Goal: Information Seeking & Learning: Learn about a topic

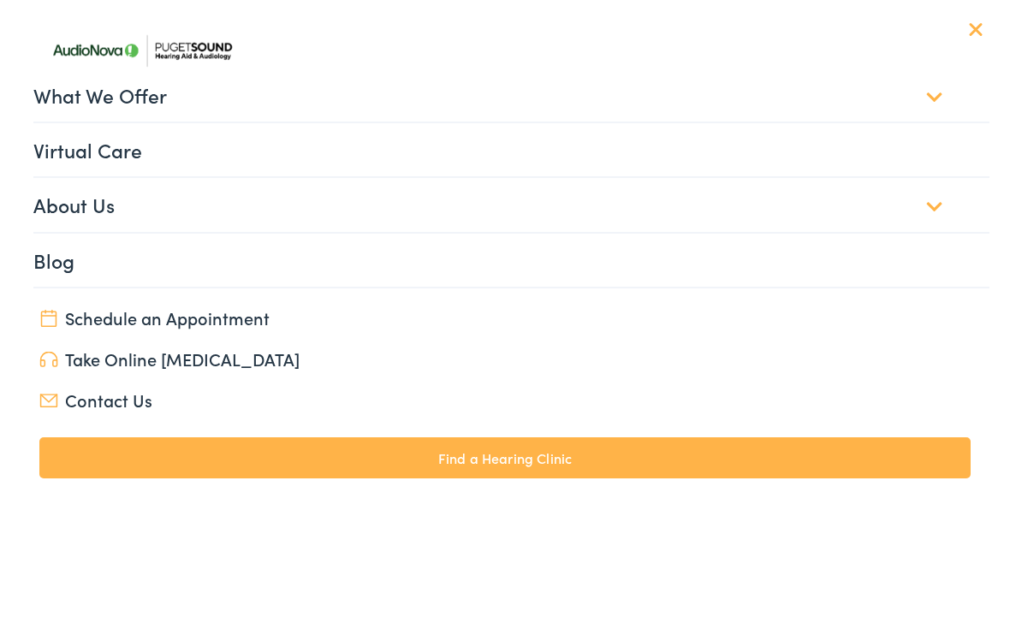
click at [45, 103] on link "What We Offer" at bounding box center [511, 94] width 957 height 53
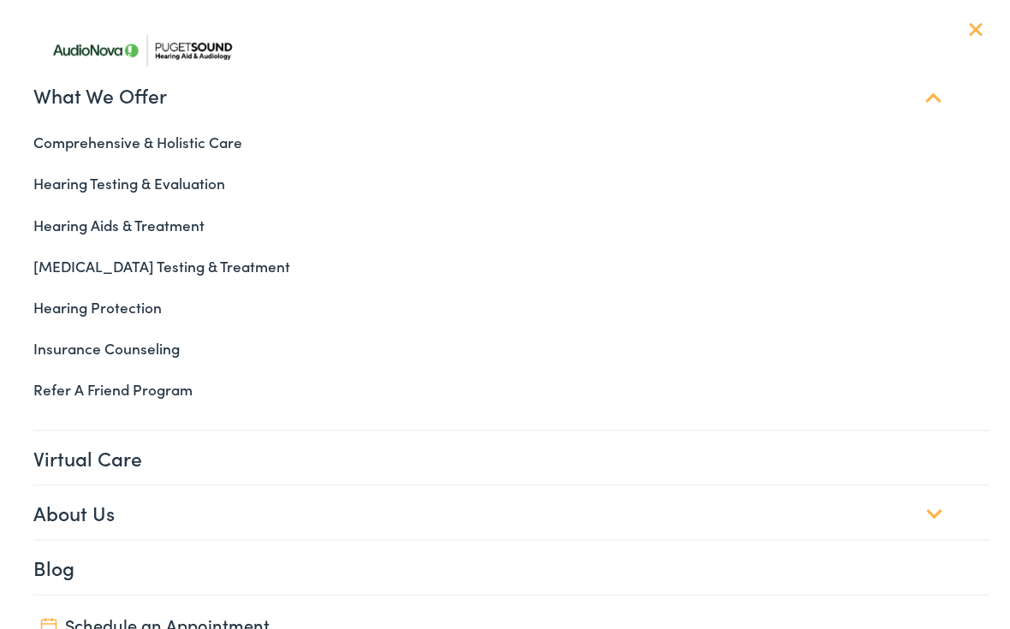
click at [77, 237] on link "Hearing Aids & Treatment" at bounding box center [506, 225] width 970 height 41
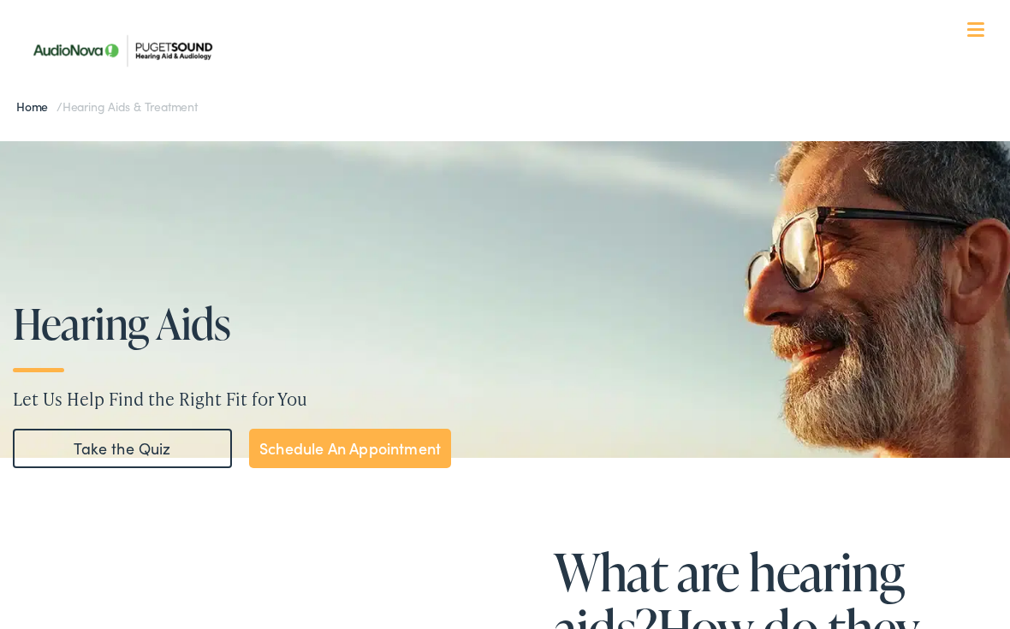
click at [973, 33] on div at bounding box center [975, 30] width 17 height 17
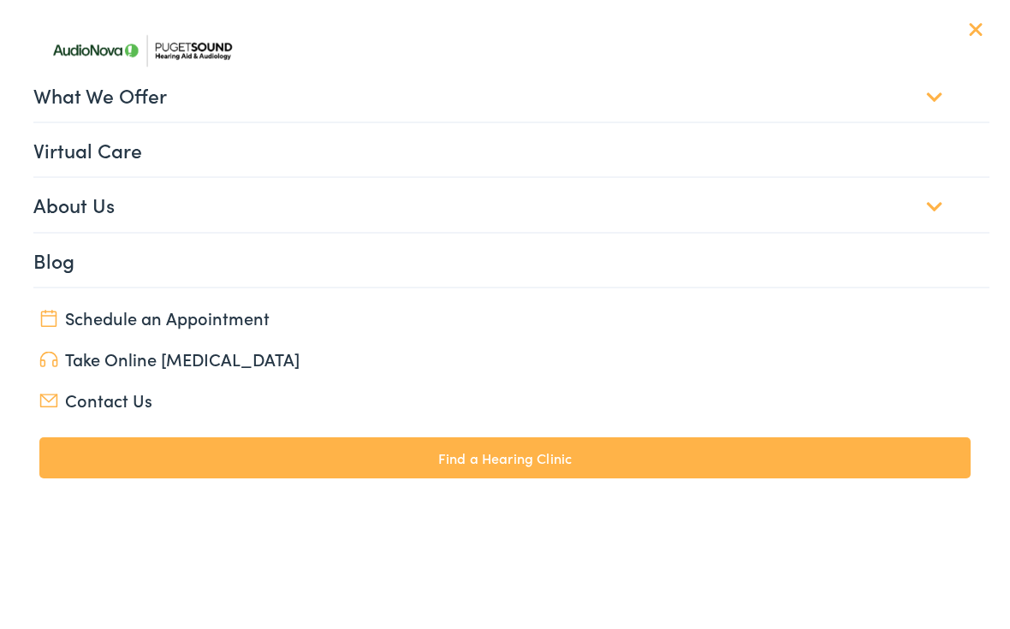
click at [33, 105] on link "What We Offer" at bounding box center [511, 94] width 957 height 53
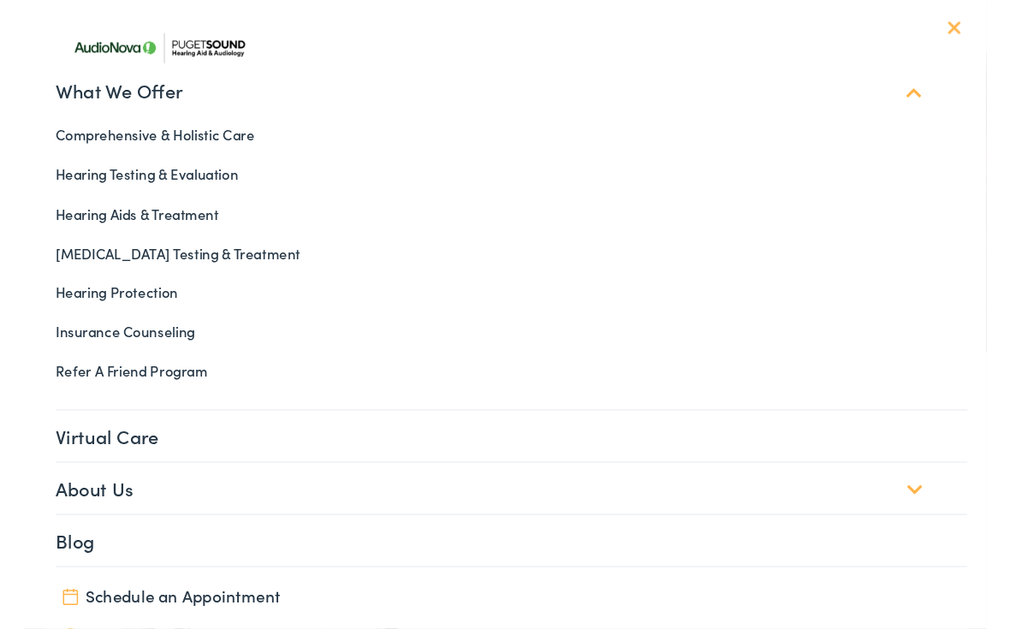
scroll to position [83, 0]
click at [60, 516] on link "About Us" at bounding box center [511, 512] width 957 height 53
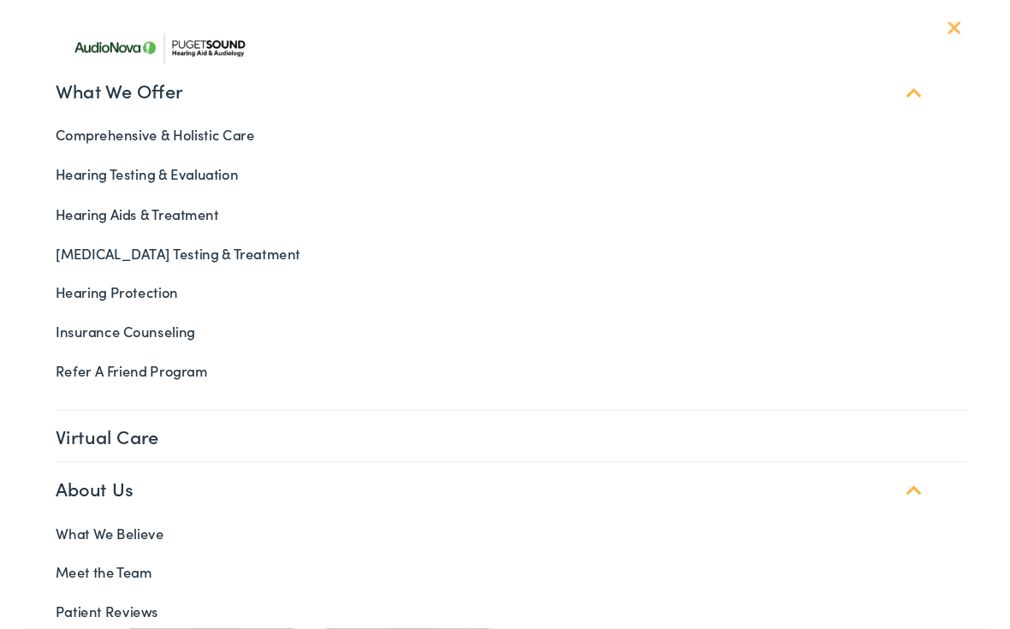
scroll to position [1195, 0]
click at [935, 536] on link "About Us" at bounding box center [511, 512] width 957 height 53
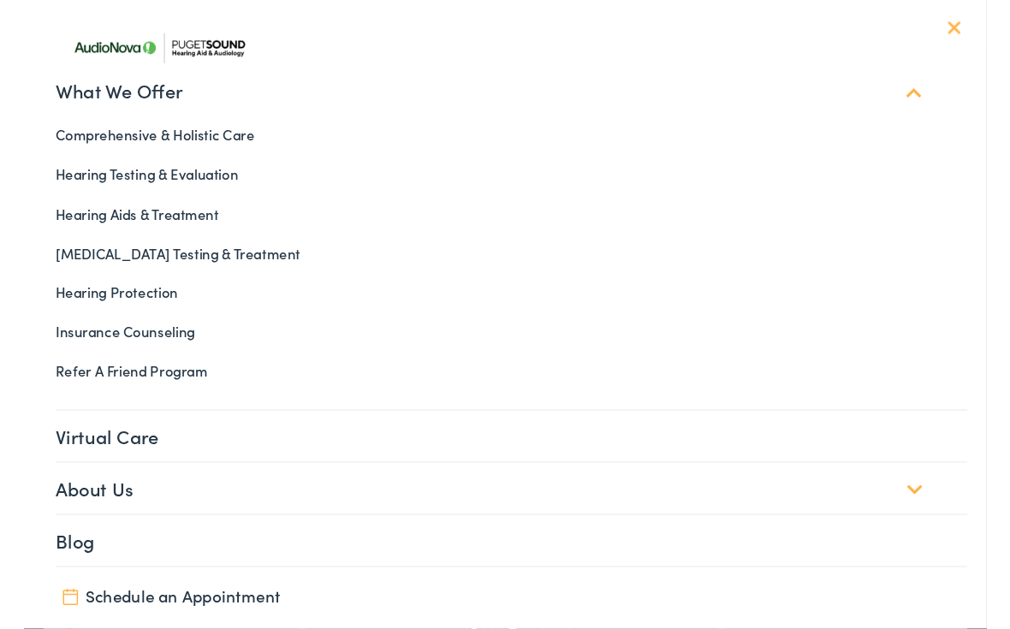
scroll to position [2333, 0]
click at [44, 459] on link "Virtual Care" at bounding box center [511, 457] width 957 height 53
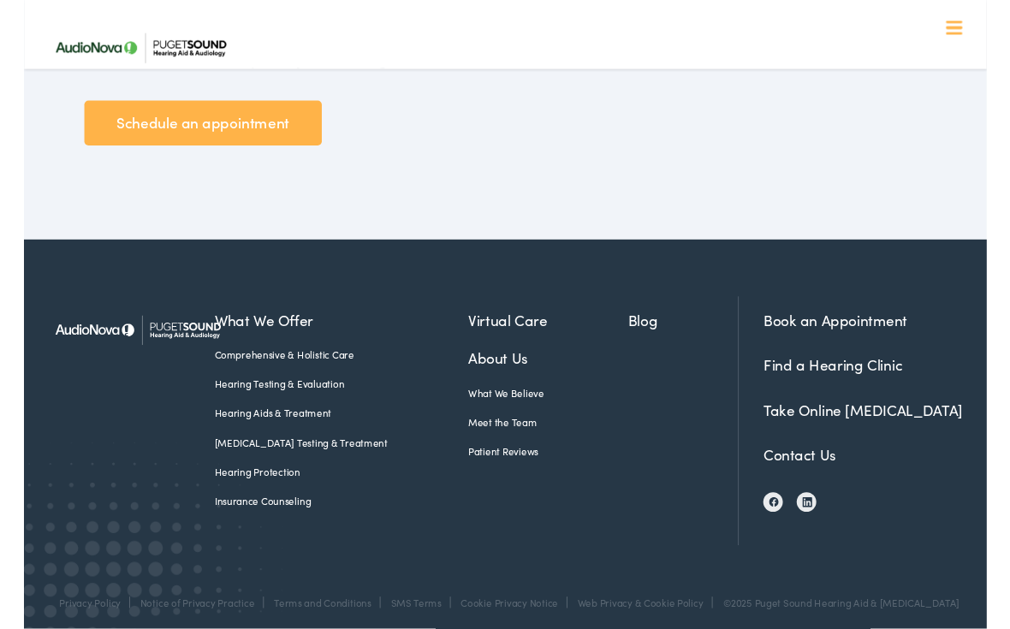
scroll to position [2791, 0]
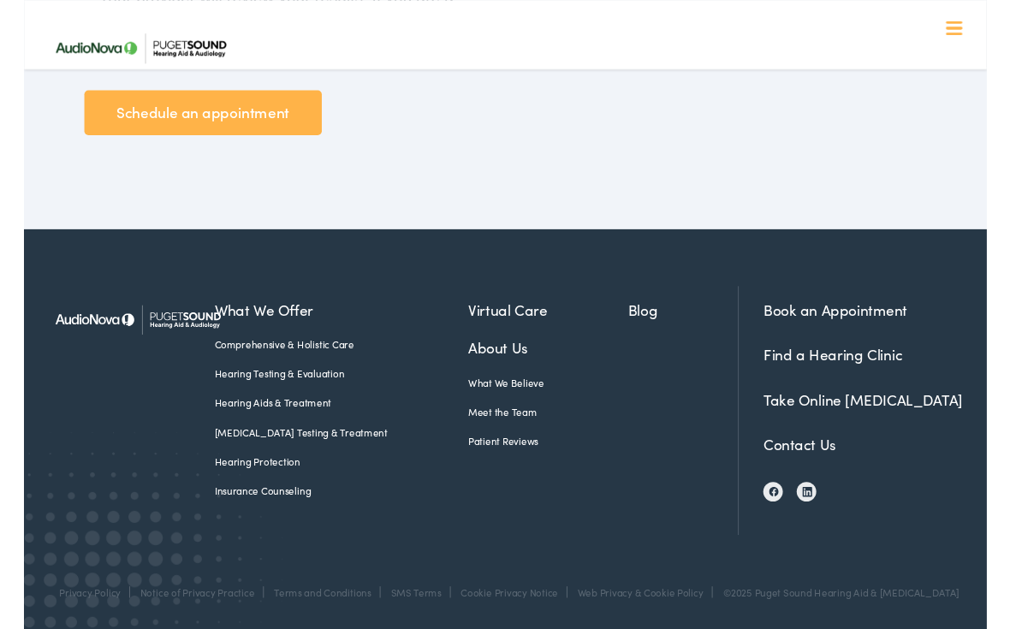
click at [823, 381] on link "Find a Hearing Clinic" at bounding box center [849, 371] width 146 height 21
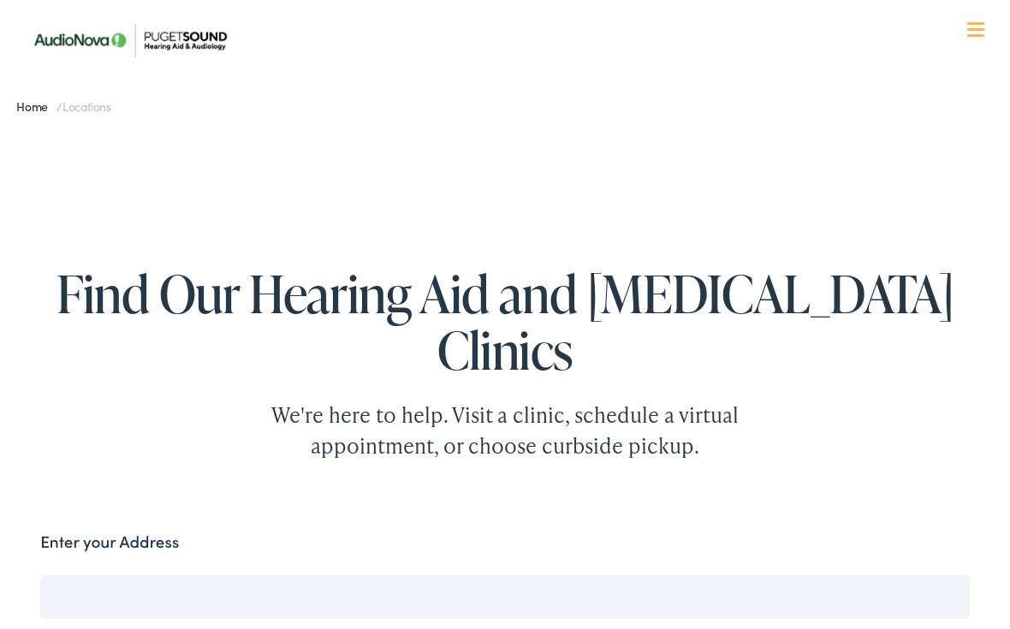
click at [981, 34] on span at bounding box center [975, 35] width 17 height 3
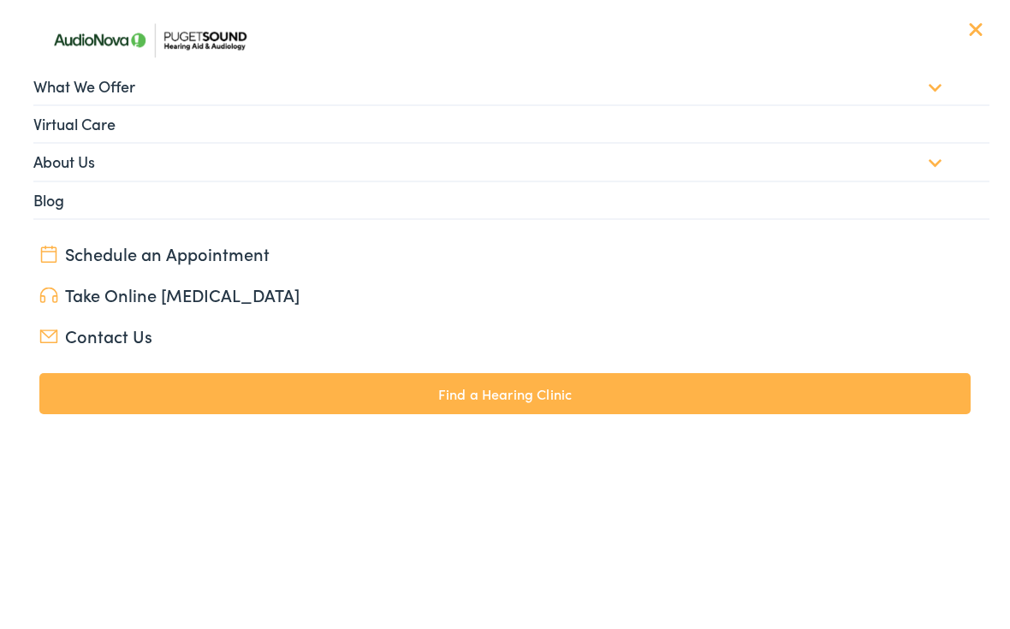
click at [936, 82] on link "What We Offer" at bounding box center [511, 86] width 957 height 36
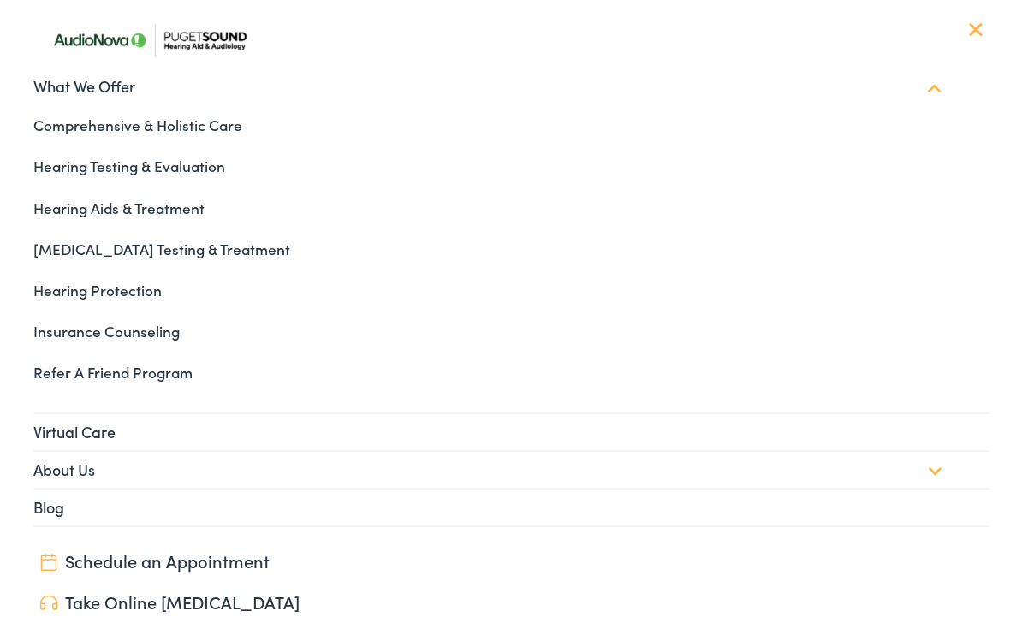
click at [51, 203] on link "Hearing Aids & Treatment" at bounding box center [506, 207] width 970 height 41
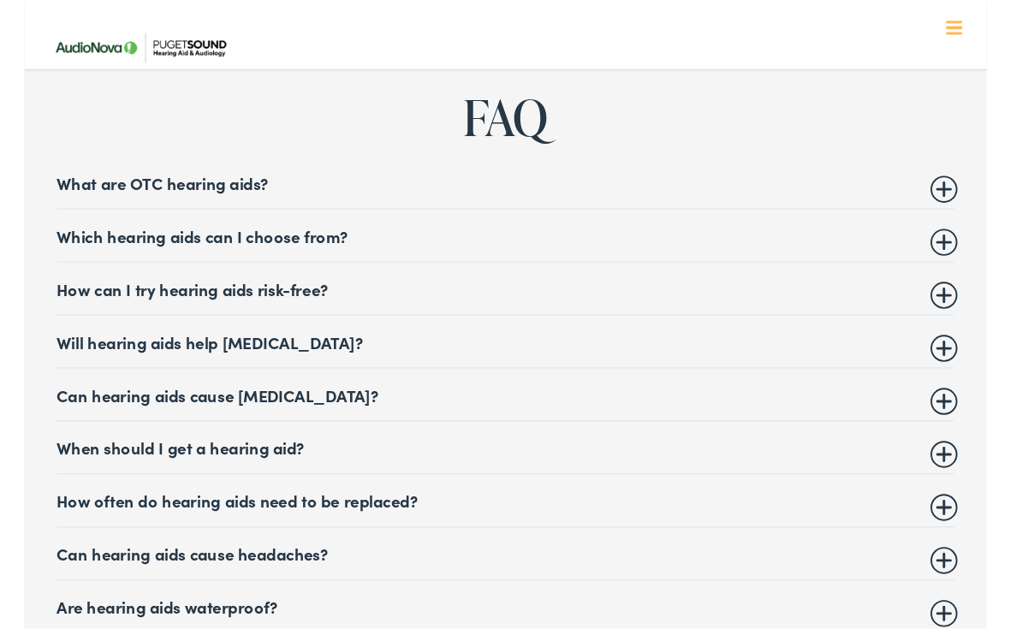
scroll to position [6771, 0]
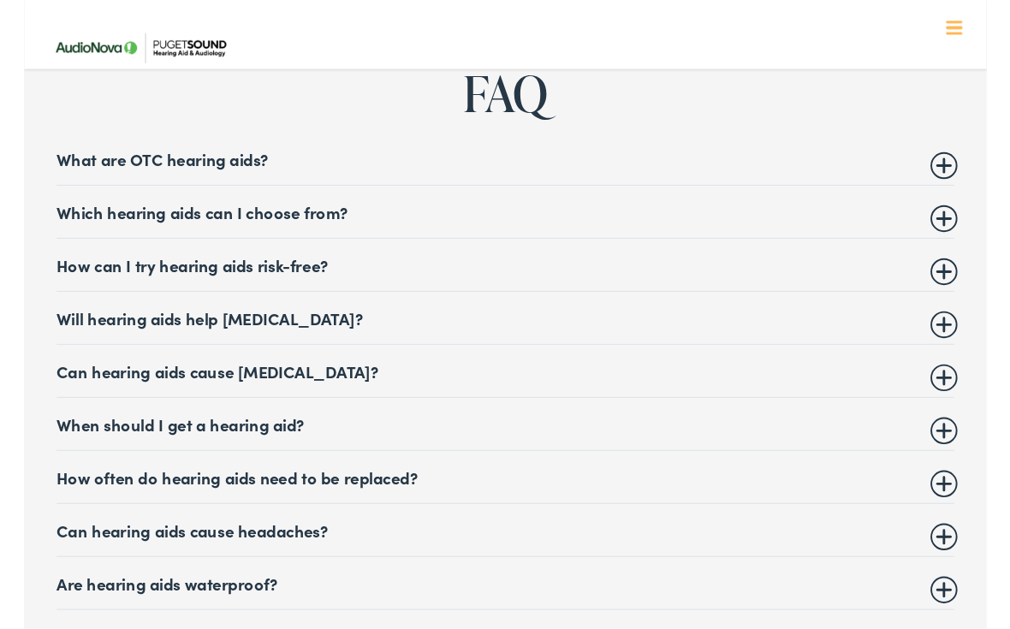
click at [971, 212] on summary "Which hearing aids can I choose from?" at bounding box center [505, 222] width 942 height 21
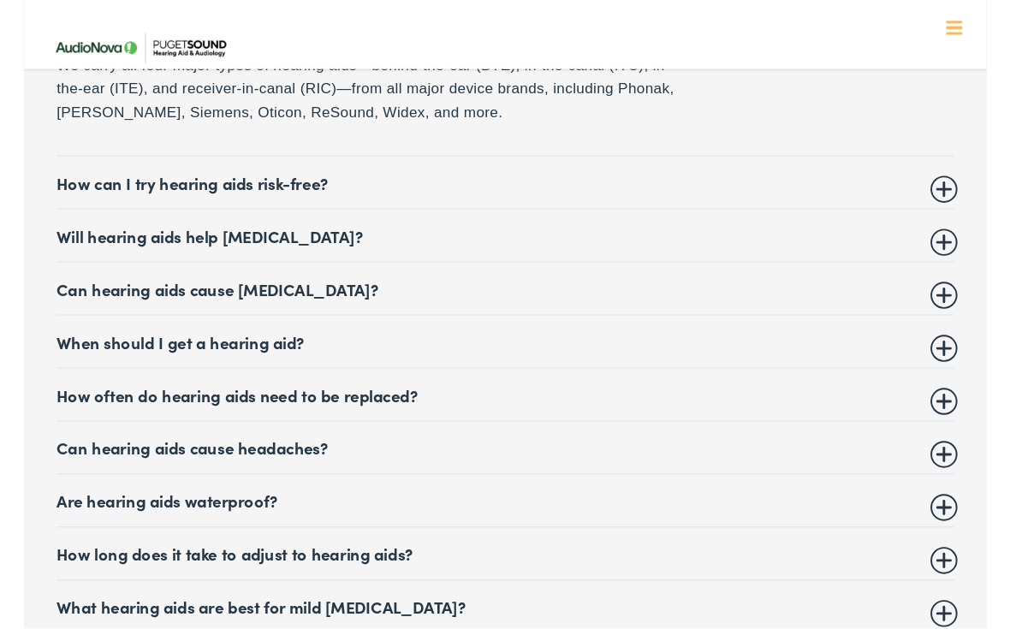
scroll to position [6970, 0]
click at [68, 403] on summary "How often do hearing aids need to be replaced?" at bounding box center [505, 413] width 942 height 21
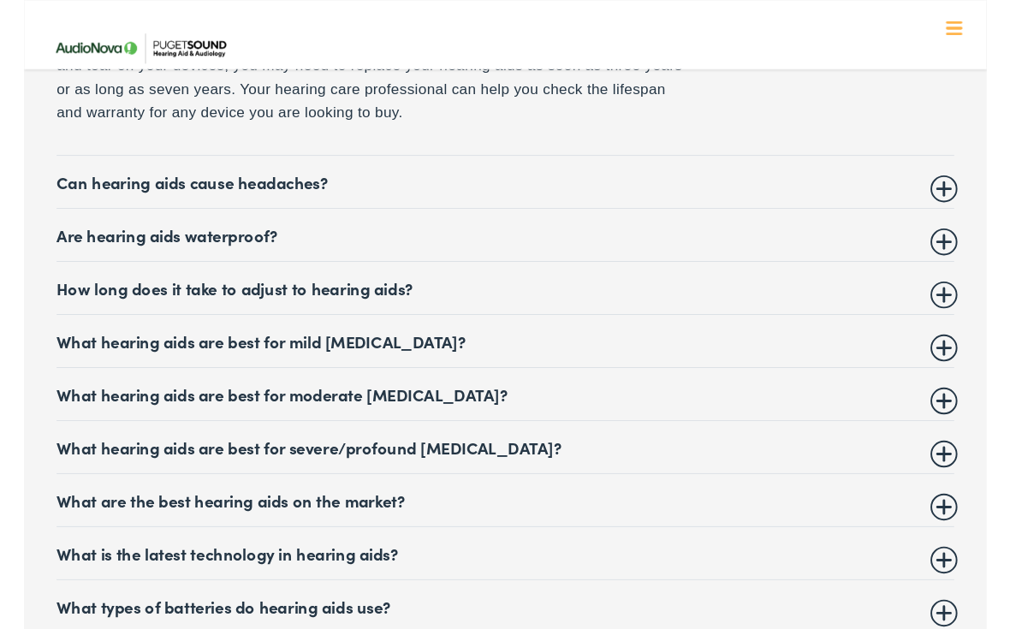
scroll to position [7296, 0]
click at [108, 404] on summary "What hearing aids are best for moderate [MEDICAL_DATA]?" at bounding box center [505, 414] width 942 height 21
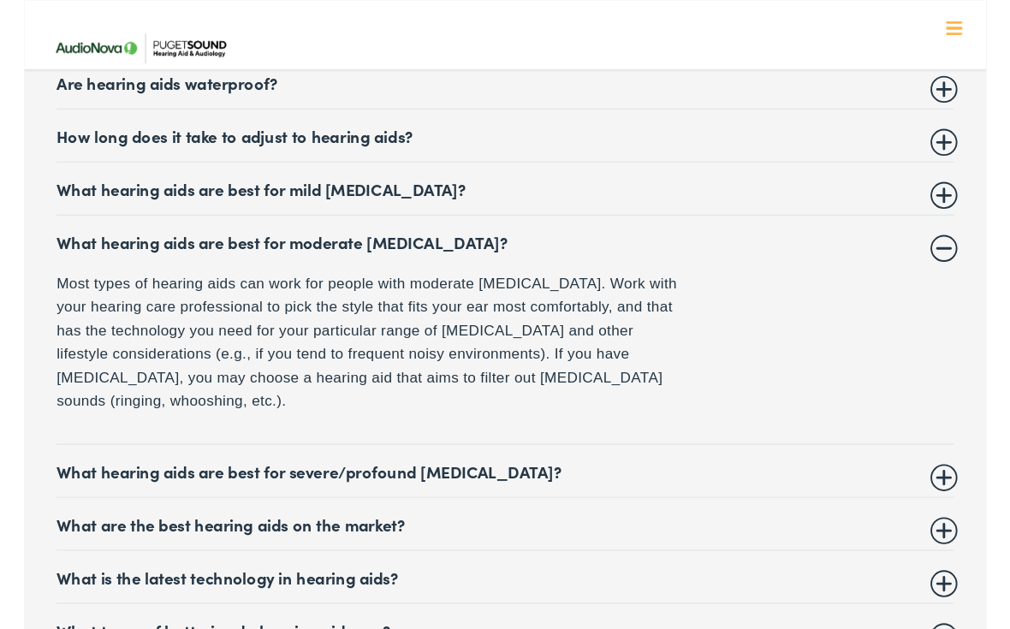
click at [975, 243] on summary "What hearing aids are best for moderate [MEDICAL_DATA]?" at bounding box center [505, 253] width 942 height 21
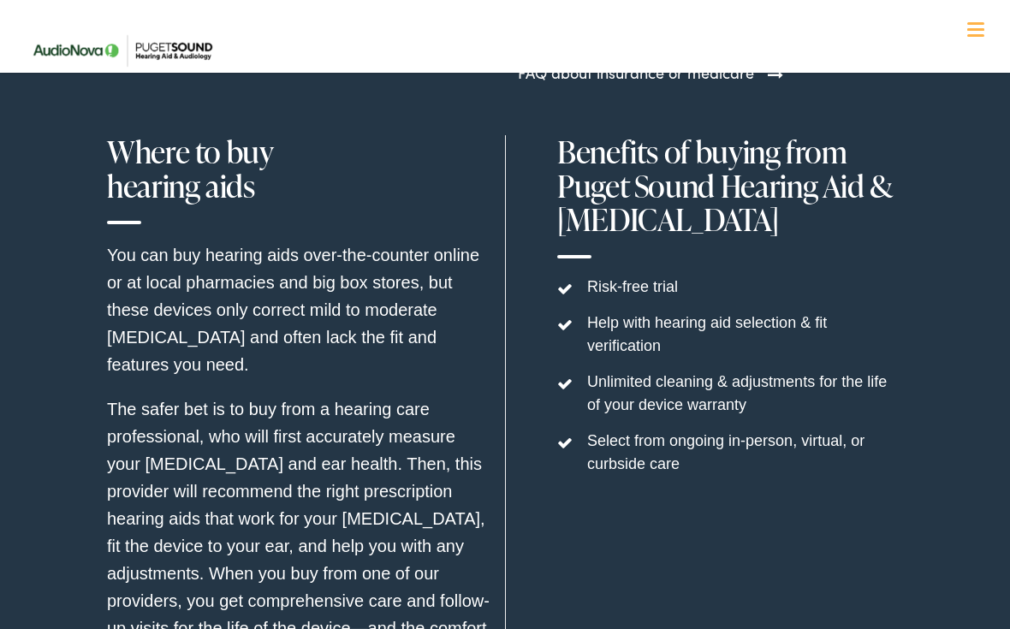
scroll to position [5394, 0]
